Goal: Task Accomplishment & Management: Manage account settings

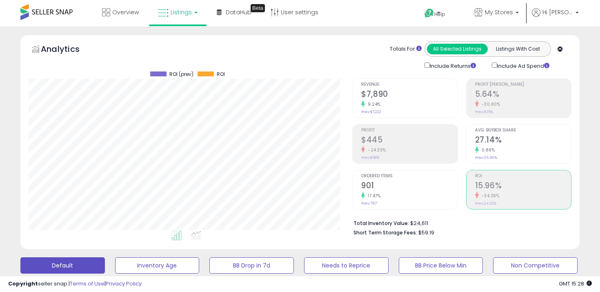
select select "**"
click at [408, 182] on h2 "901" at bounding box center [409, 186] width 96 height 11
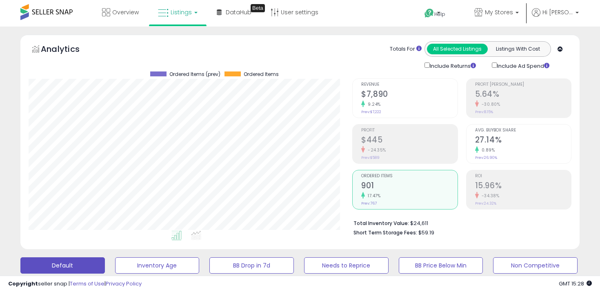
scroll to position [167, 324]
click at [516, 147] on div "0.89%" at bounding box center [523, 150] width 96 height 8
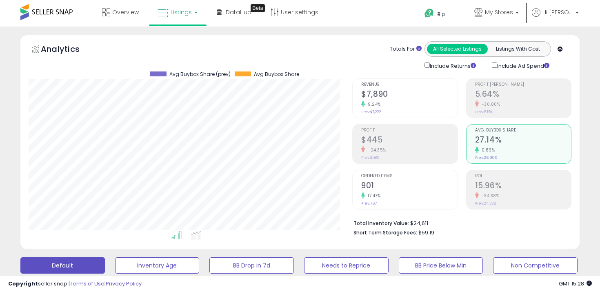
click at [498, 103] on small "-30.80%" at bounding box center [490, 104] width 22 height 6
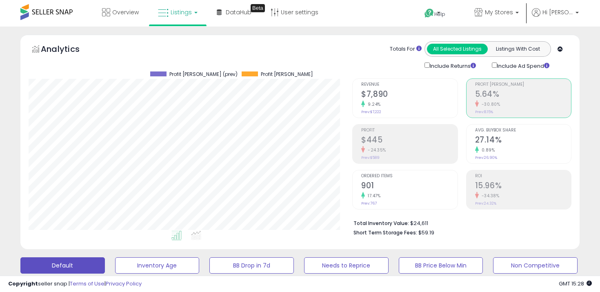
click at [418, 96] on h2 "$7,890" at bounding box center [409, 94] width 96 height 11
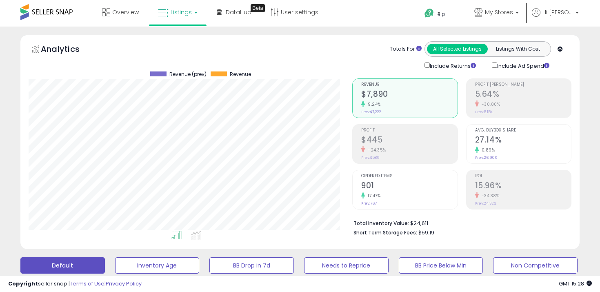
click at [405, 135] on h2 "$445" at bounding box center [409, 140] width 96 height 11
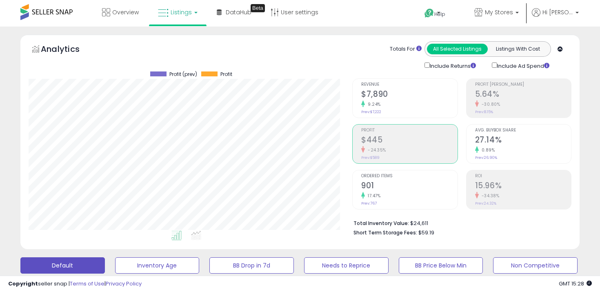
click at [396, 184] on h2 "901" at bounding box center [409, 186] width 96 height 11
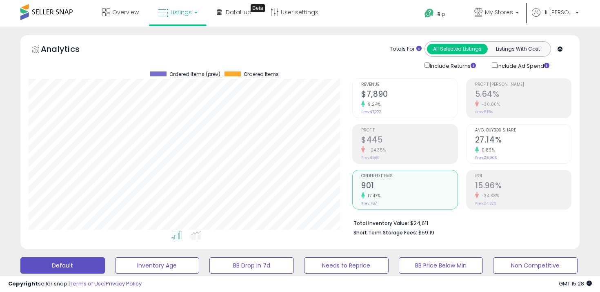
click at [388, 97] on h2 "$7,890" at bounding box center [409, 94] width 96 height 11
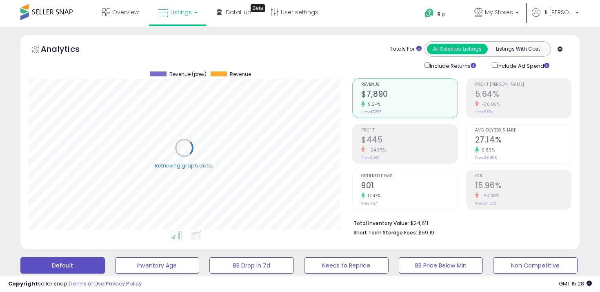
click at [388, 97] on h2 "$7,890" at bounding box center [409, 94] width 96 height 11
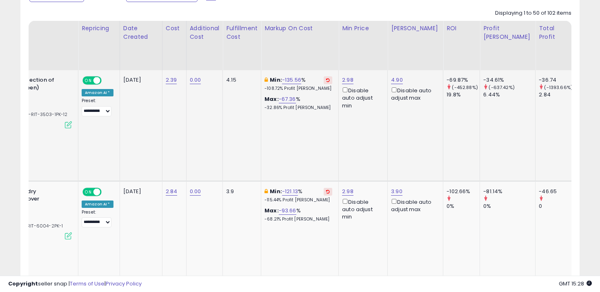
scroll to position [0, 0]
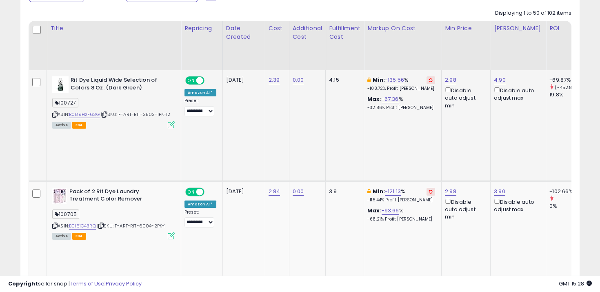
click at [56, 113] on icon at bounding box center [54, 114] width 5 height 4
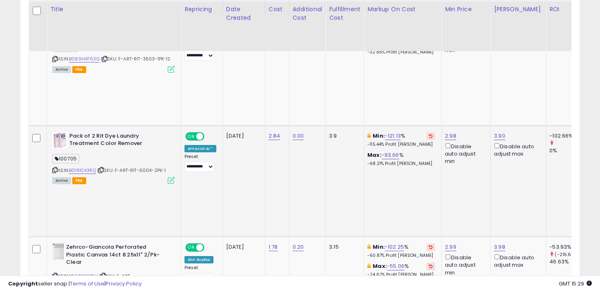
scroll to position [491, 0]
click at [56, 169] on icon at bounding box center [54, 171] width 5 height 4
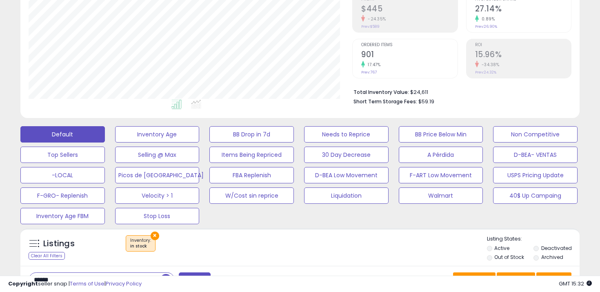
scroll to position [170, 0]
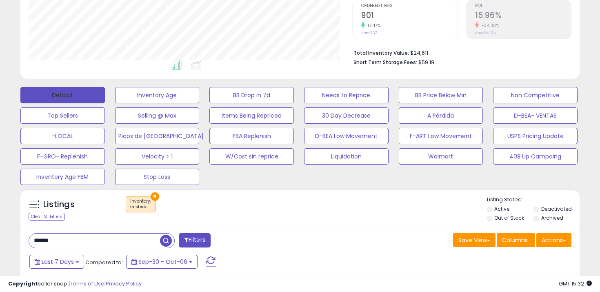
click at [88, 90] on button "Default" at bounding box center [62, 95] width 84 height 16
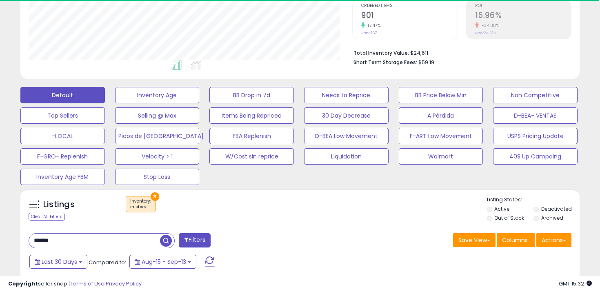
scroll to position [167, 324]
click at [154, 193] on button "×" at bounding box center [155, 196] width 9 height 9
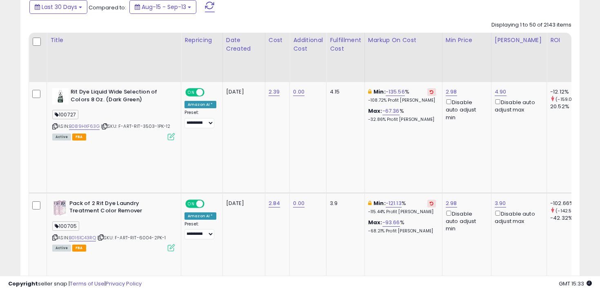
scroll to position [351, 0]
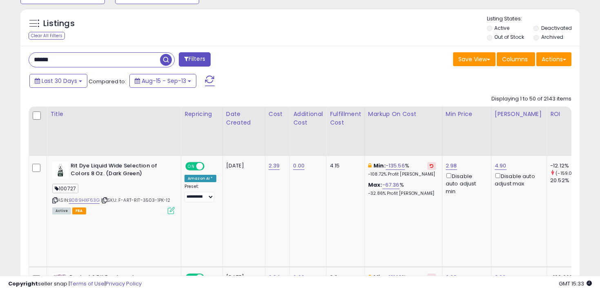
click at [128, 58] on input "******" at bounding box center [94, 60] width 131 height 14
click at [164, 59] on span "button" at bounding box center [166, 60] width 12 height 12
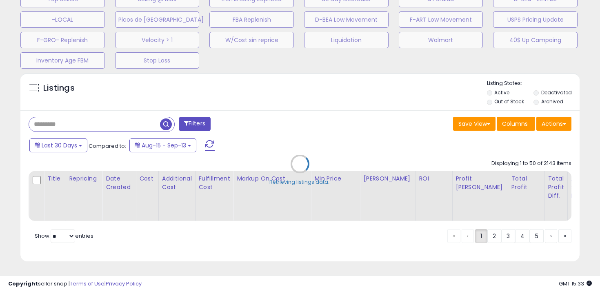
scroll to position [287, 0]
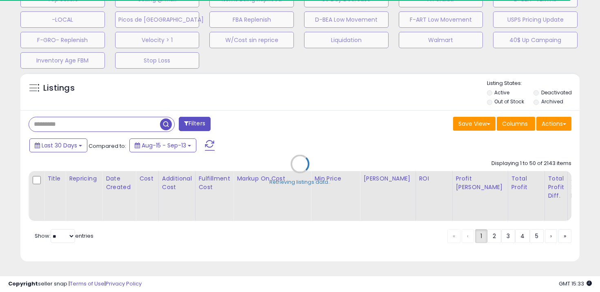
click at [536, 102] on div "Retrieving listings data.." at bounding box center [299, 170] width 571 height 203
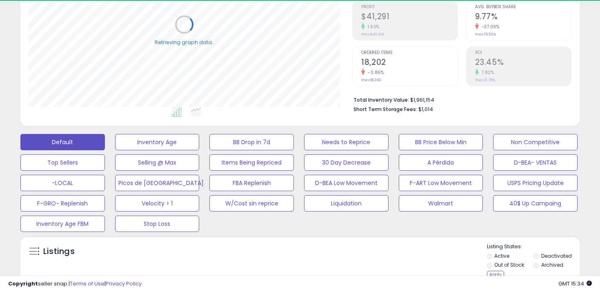
scroll to position [124, 0]
click at [493, 271] on div "Apply" at bounding box center [495, 273] width 17 height 8
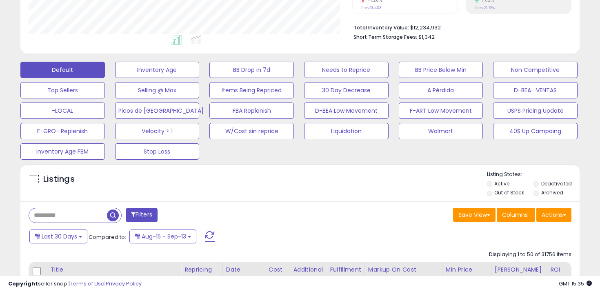
scroll to position [197, 0]
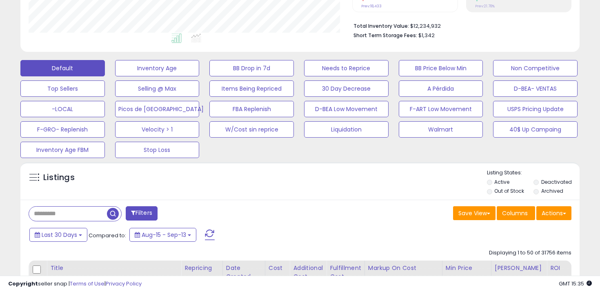
click at [493, 190] on li "Out of Stock" at bounding box center [509, 191] width 45 height 9
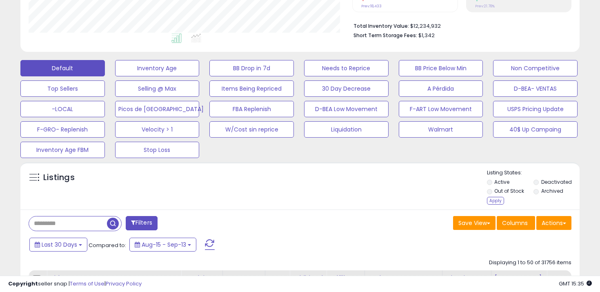
click at [532, 182] on li "Active" at bounding box center [509, 182] width 45 height 9
click at [494, 202] on div "Apply" at bounding box center [495, 201] width 17 height 8
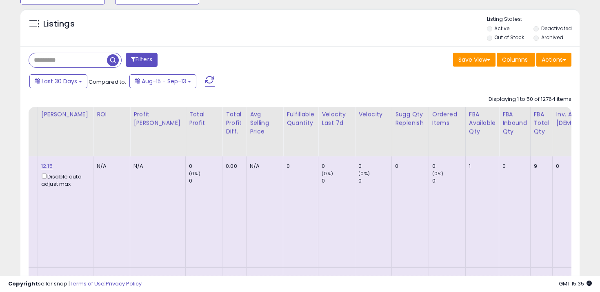
scroll to position [0, 0]
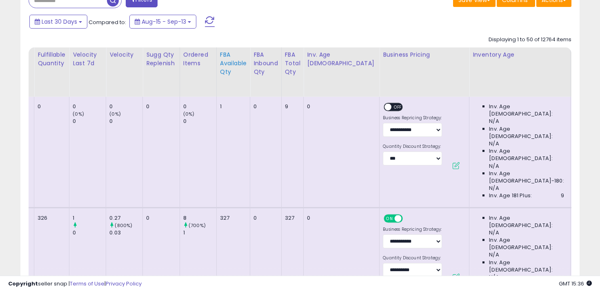
click at [220, 61] on div "FBA Available Qty" at bounding box center [233, 64] width 27 height 26
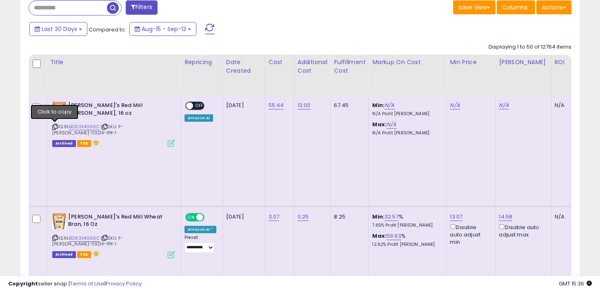
click at [54, 127] on icon at bounding box center [54, 126] width 5 height 4
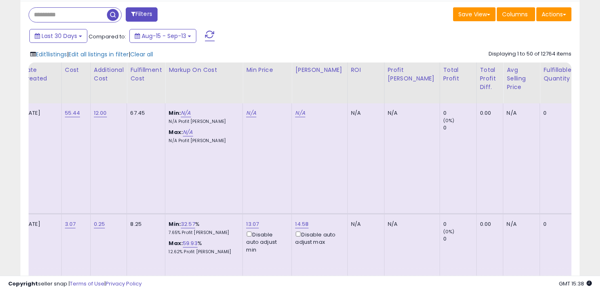
scroll to position [0, 325]
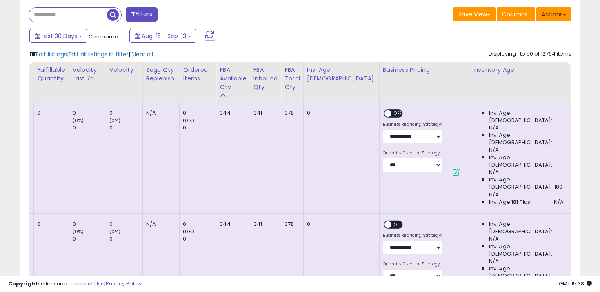
click at [551, 18] on button "Actions" at bounding box center [553, 14] width 35 height 14
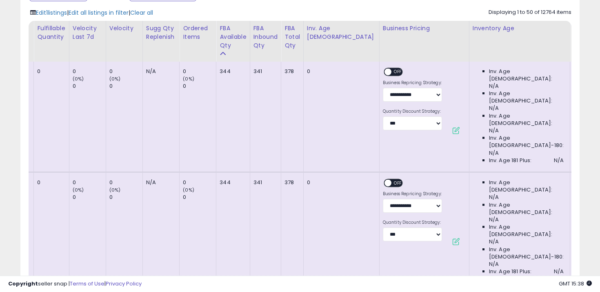
click at [180, 172] on td "N/A" at bounding box center [160, 227] width 37 height 111
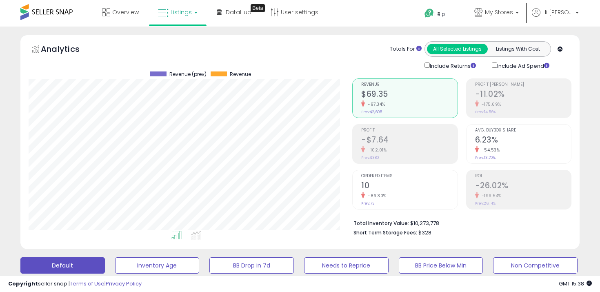
click at [528, 9] on li "My Stores Select All Shoppexcorp" at bounding box center [496, 14] width 62 height 28
click at [513, 11] on span "My Stores" at bounding box center [499, 12] width 28 height 8
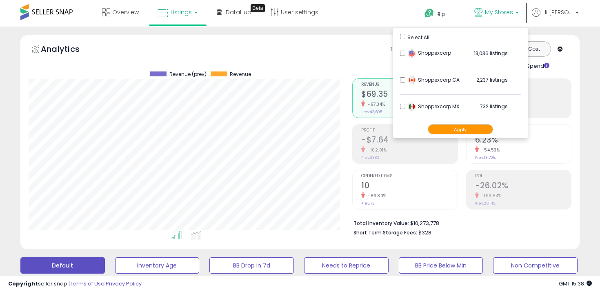
click at [456, 127] on button "Apply" at bounding box center [460, 129] width 65 height 10
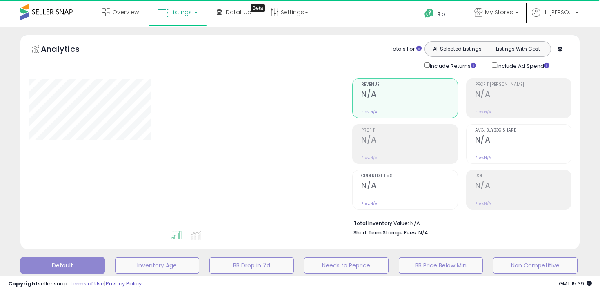
select select "**"
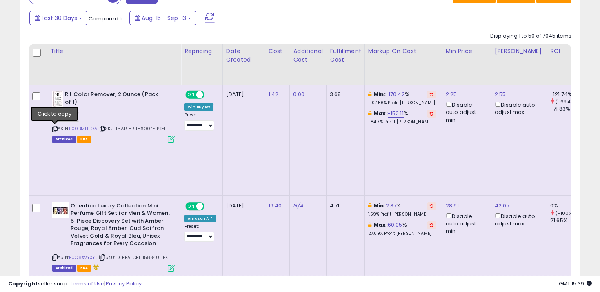
click at [54, 127] on icon at bounding box center [54, 129] width 5 height 4
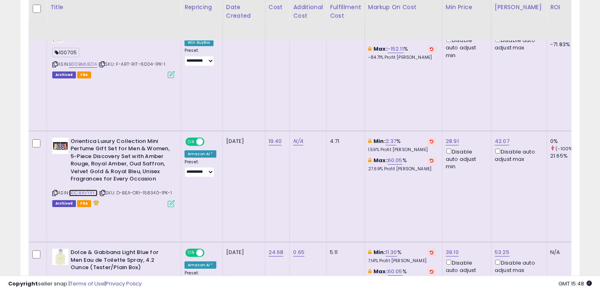
click at [80, 189] on link "B0C8XVYXYJ" at bounding box center [83, 192] width 29 height 7
click at [56, 191] on icon at bounding box center [54, 193] width 5 height 4
click at [103, 191] on icon at bounding box center [102, 193] width 5 height 4
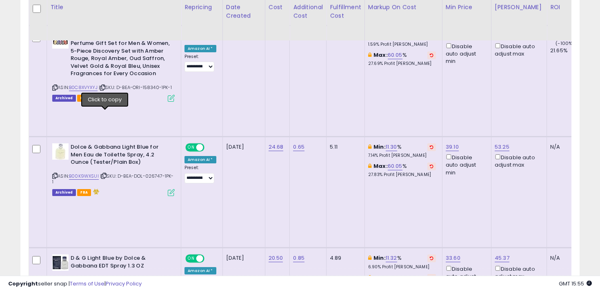
click at [105, 173] on icon at bounding box center [103, 175] width 5 height 4
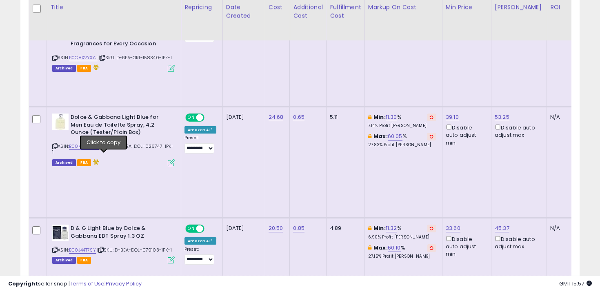
click at [104, 247] on icon at bounding box center [100, 249] width 5 height 4
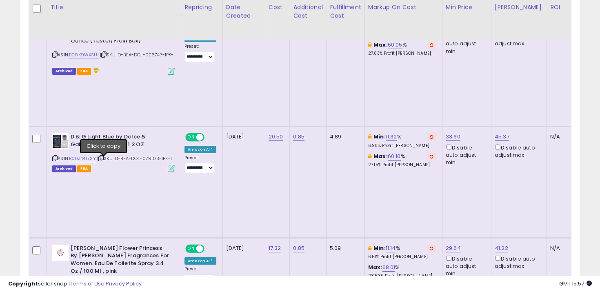
click at [104, 282] on icon at bounding box center [101, 284] width 5 height 4
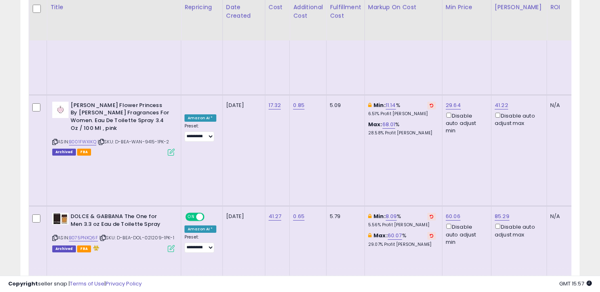
click at [104, 236] on icon at bounding box center [102, 238] width 5 height 4
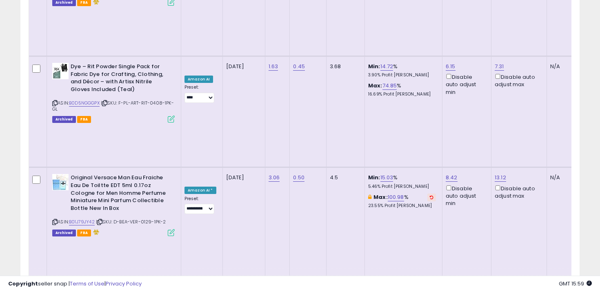
scroll to position [4286, 0]
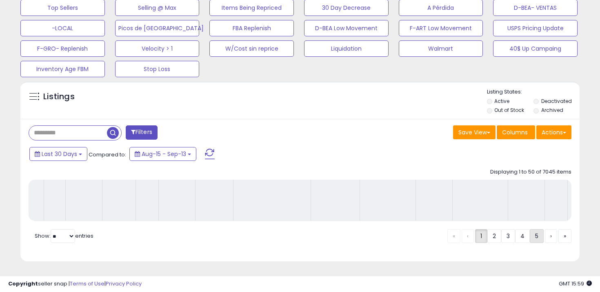
scroll to position [278, 0]
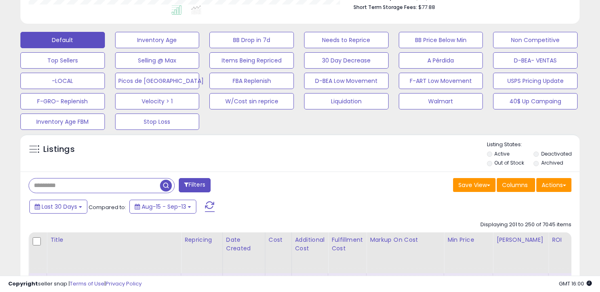
click at [65, 181] on input "text" at bounding box center [94, 185] width 131 height 14
type input "*"
type input "****"
click at [227, 159] on div "Listings Clear All Filters Listing States:" at bounding box center [299, 155] width 559 height 28
click at [169, 185] on span "button" at bounding box center [166, 186] width 12 height 12
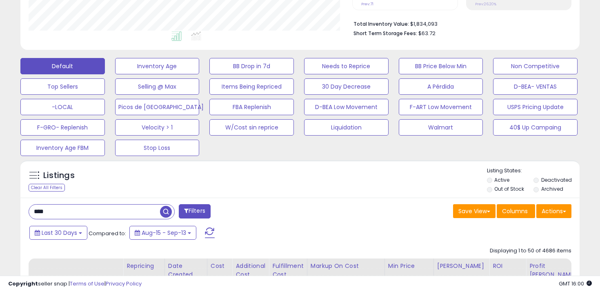
click at [494, 191] on li "Out of Stock" at bounding box center [509, 189] width 45 height 9
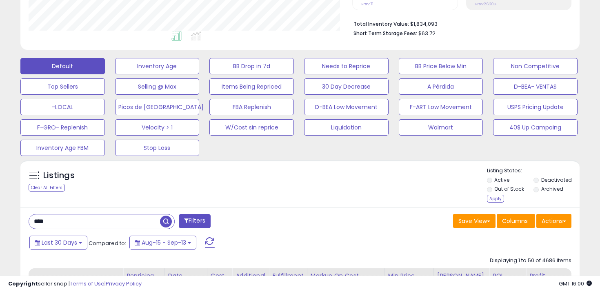
click at [545, 179] on label "Deactivated" at bounding box center [556, 179] width 31 height 7
click at [496, 196] on div "Apply" at bounding box center [495, 199] width 17 height 8
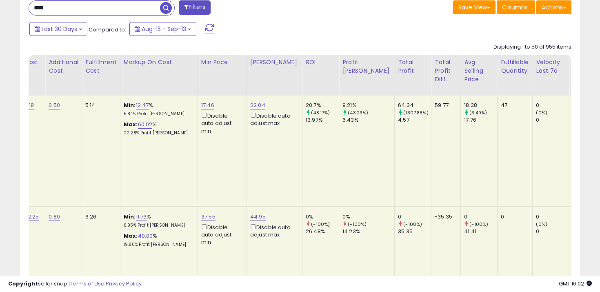
scroll to position [0, 0]
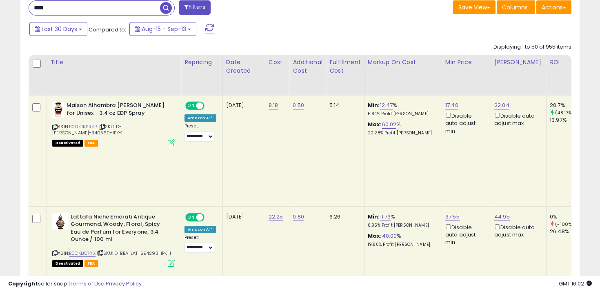
click at [105, 127] on icon at bounding box center [102, 126] width 5 height 4
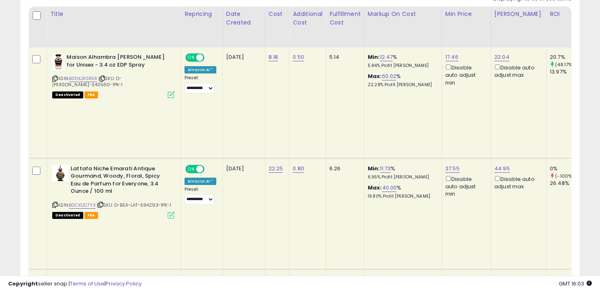
scroll to position [451, 0]
click at [103, 202] on icon at bounding box center [100, 204] width 5 height 4
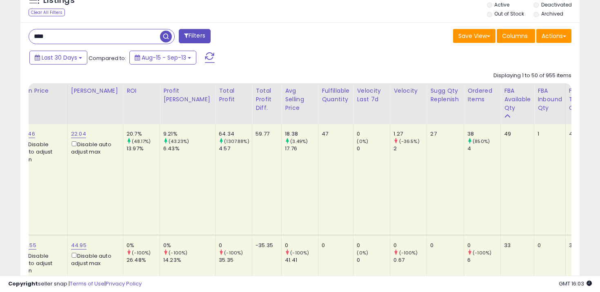
scroll to position [318, 0]
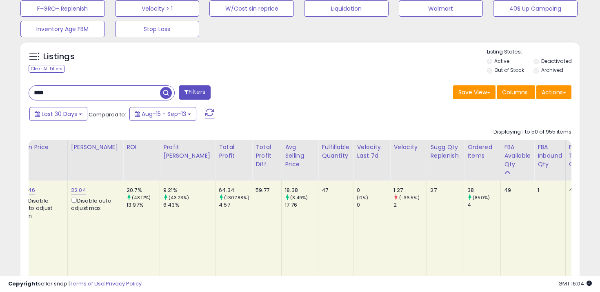
click at [203, 94] on button "Filters" at bounding box center [195, 92] width 32 height 14
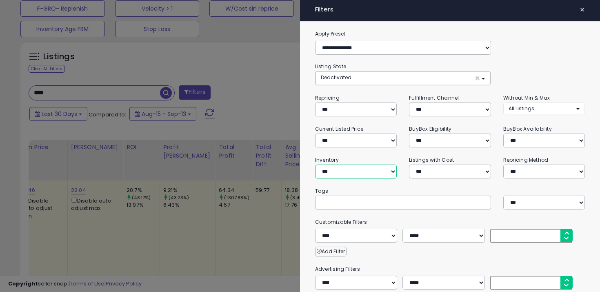
click at [335, 173] on select "**********" at bounding box center [356, 171] width 82 height 14
select select "********"
click at [315, 164] on select "**********" at bounding box center [356, 171] width 82 height 14
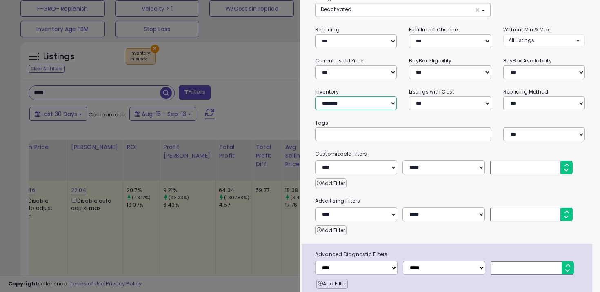
scroll to position [101, 0]
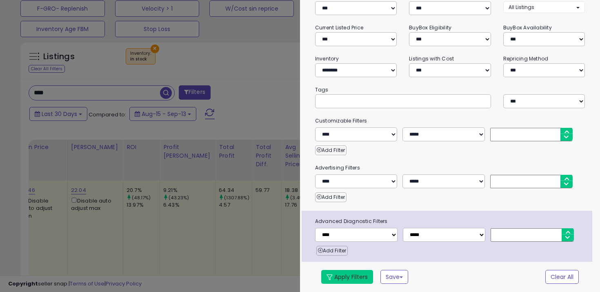
click at [355, 274] on button "Apply Filters" at bounding box center [347, 277] width 52 height 14
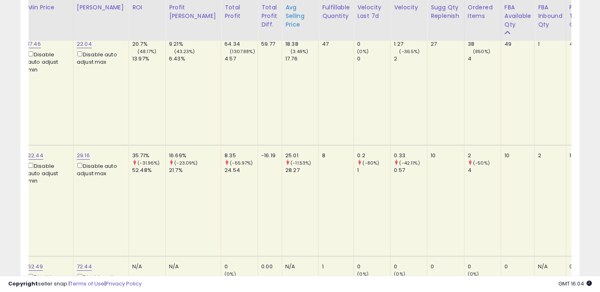
scroll to position [412, 0]
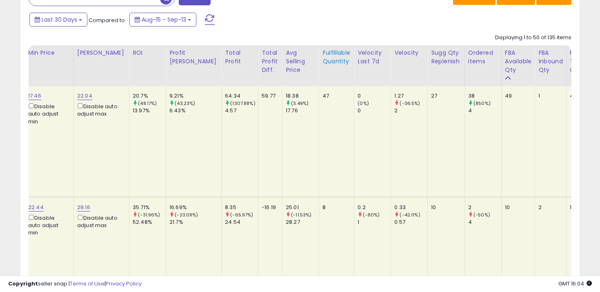
click at [319, 69] on th "Fulfillable Quantity" at bounding box center [336, 65] width 35 height 41
click at [319, 67] on th "Fulfillable Quantity" at bounding box center [336, 65] width 35 height 41
click at [322, 55] on div "Fulfillable Quantity" at bounding box center [336, 57] width 28 height 17
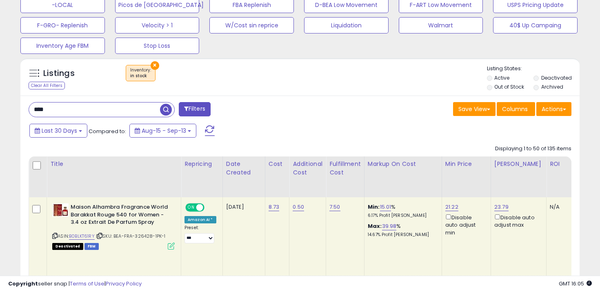
scroll to position [305, 0]
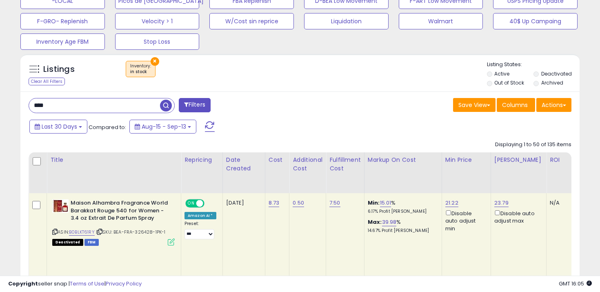
click at [198, 102] on button "Filters" at bounding box center [195, 105] width 32 height 14
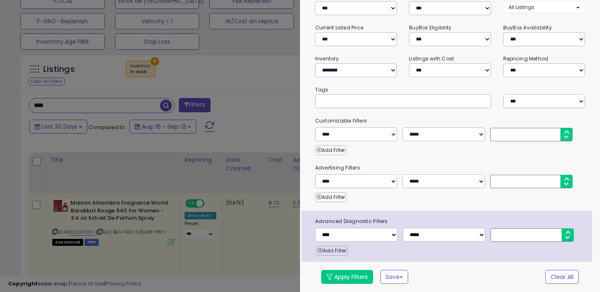
scroll to position [3, 0]
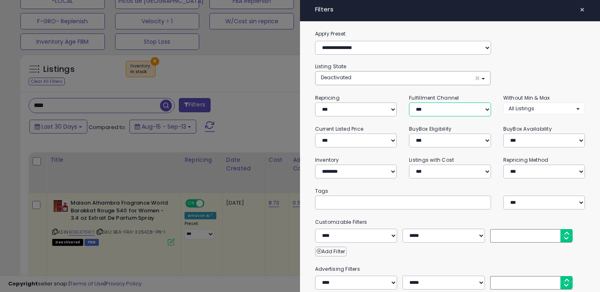
click at [438, 104] on select "*** *** *** ***" at bounding box center [450, 109] width 82 height 14
click at [409, 102] on select "*** *** *** ***" at bounding box center [450, 109] width 82 height 14
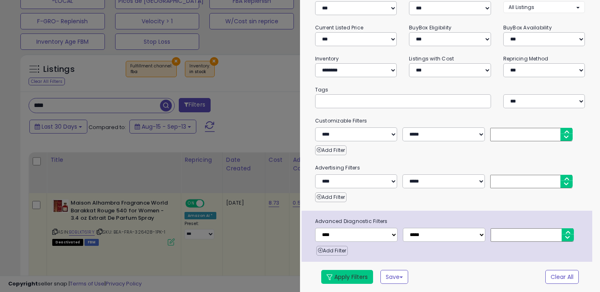
click at [351, 276] on button "Apply Filters" at bounding box center [347, 277] width 52 height 14
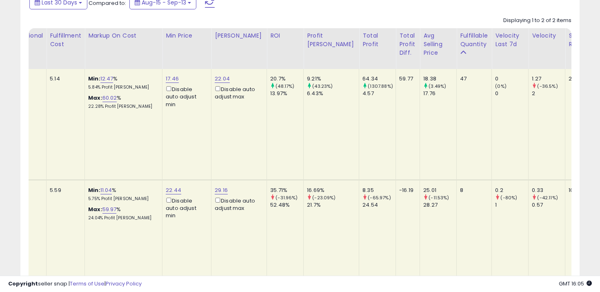
scroll to position [0, 231]
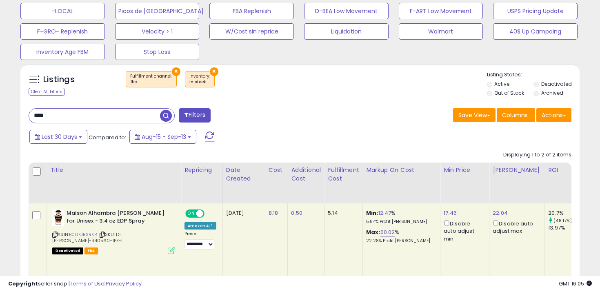
click at [210, 73] on button "×" at bounding box center [214, 71] width 9 height 9
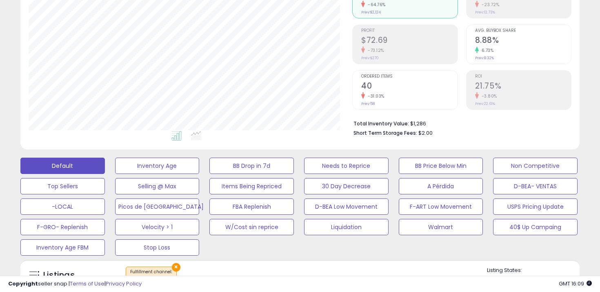
scroll to position [162, 0]
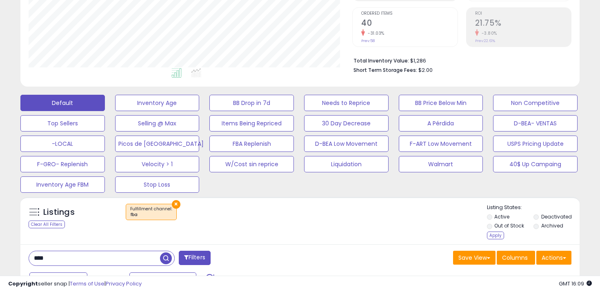
click at [540, 224] on li "Archived" at bounding box center [555, 226] width 45 height 9
click at [494, 234] on div "Apply" at bounding box center [495, 235] width 17 height 8
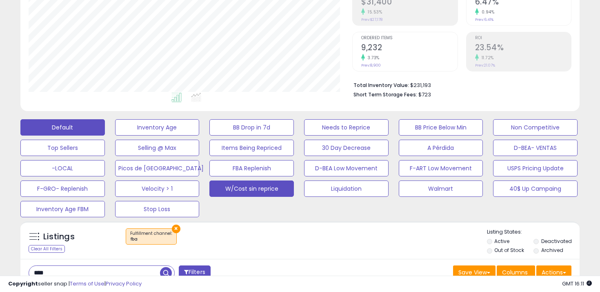
scroll to position [176, 0]
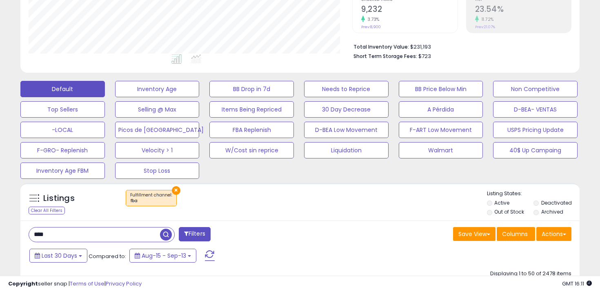
click at [147, 198] on div "fba" at bounding box center [151, 201] width 42 height 6
click at [191, 231] on button "Filters" at bounding box center [195, 234] width 32 height 14
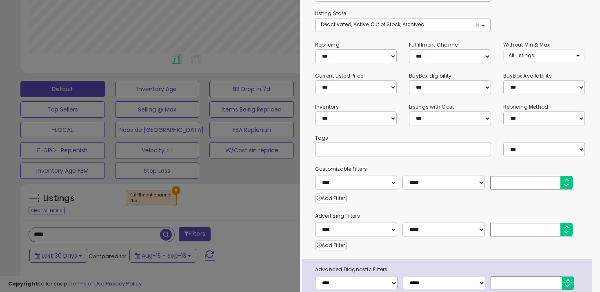
scroll to position [40, 0]
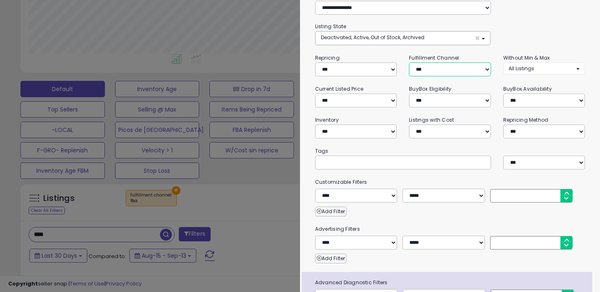
click at [433, 68] on select "*** *** *** ***" at bounding box center [450, 69] width 82 height 14
select select "***"
click at [409, 62] on select "*** *** *** ***" at bounding box center [450, 69] width 82 height 14
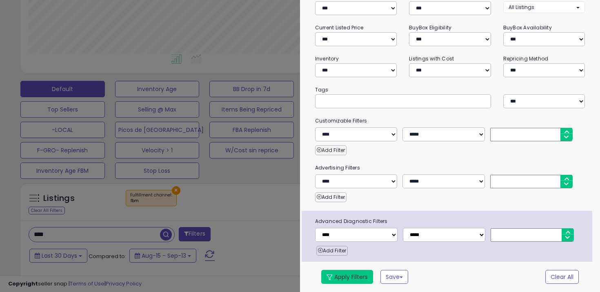
click at [345, 278] on button "Apply Filters" at bounding box center [347, 277] width 52 height 14
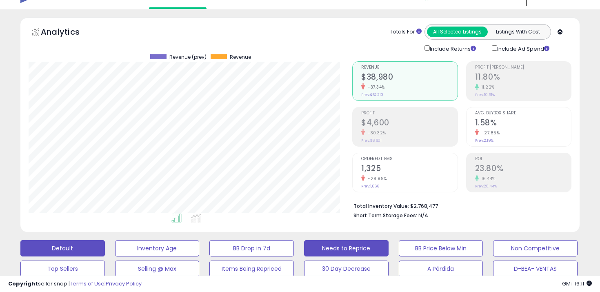
scroll to position [167, 324]
click at [363, 153] on div "Ordered Items 1,325 -28.99% Prev: 1,866" at bounding box center [409, 171] width 96 height 37
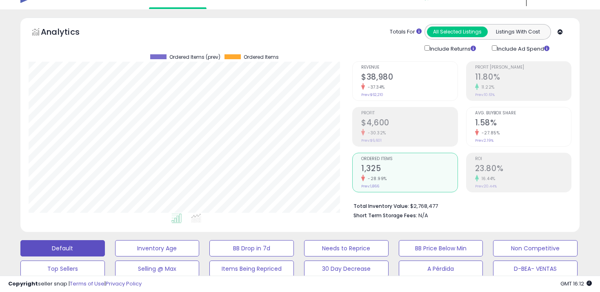
click at [376, 85] on small "-37.34%" at bounding box center [375, 87] width 20 height 6
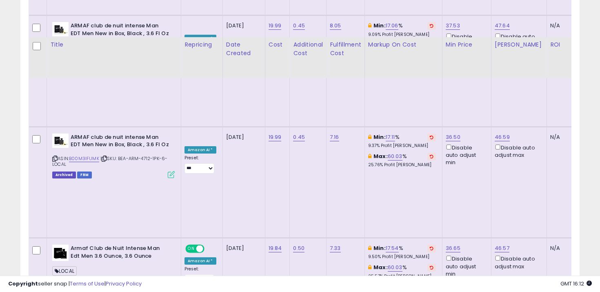
scroll to position [853, 0]
